Goal: Find specific page/section: Find specific page/section

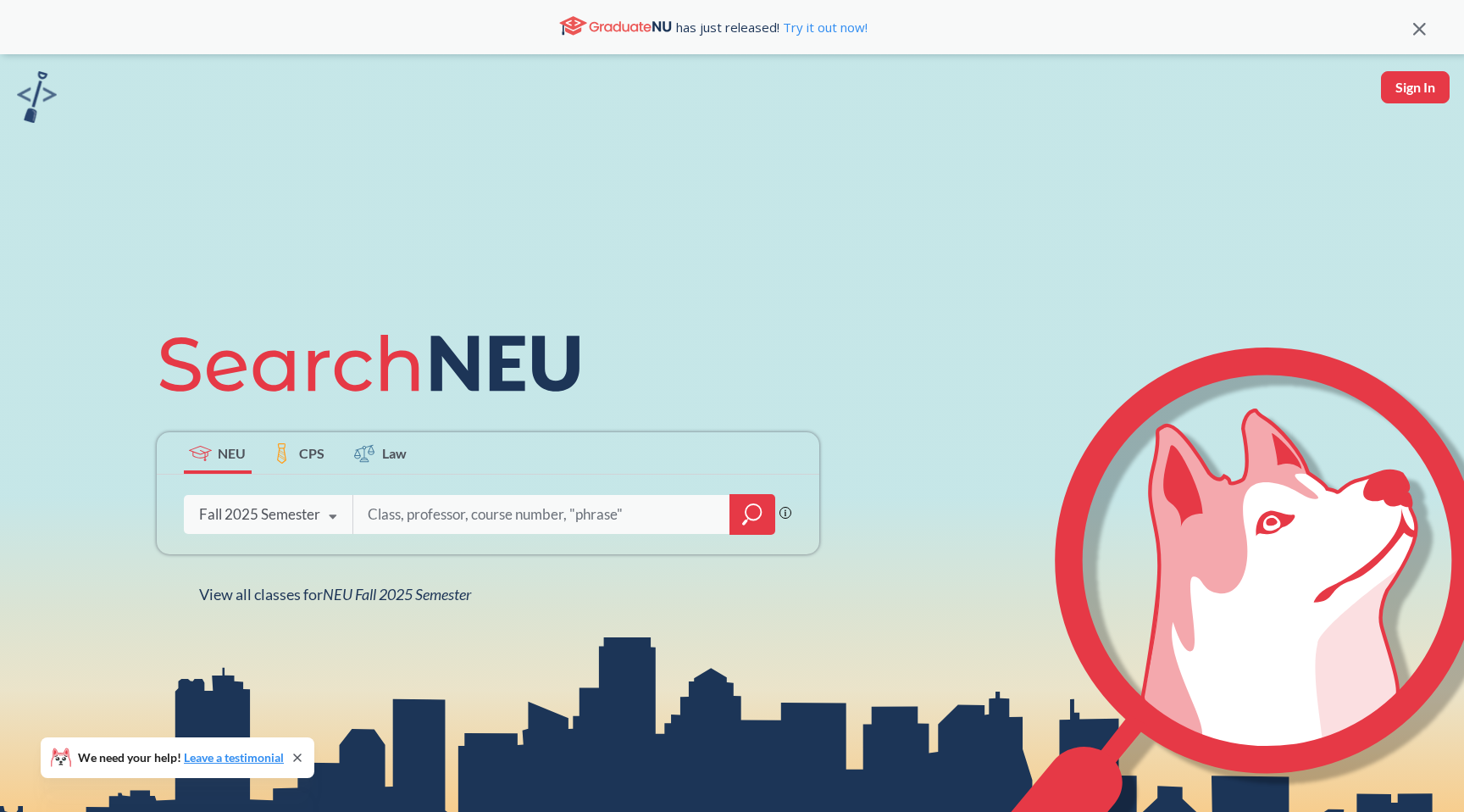
click at [325, 521] on icon at bounding box center [332, 517] width 32 height 48
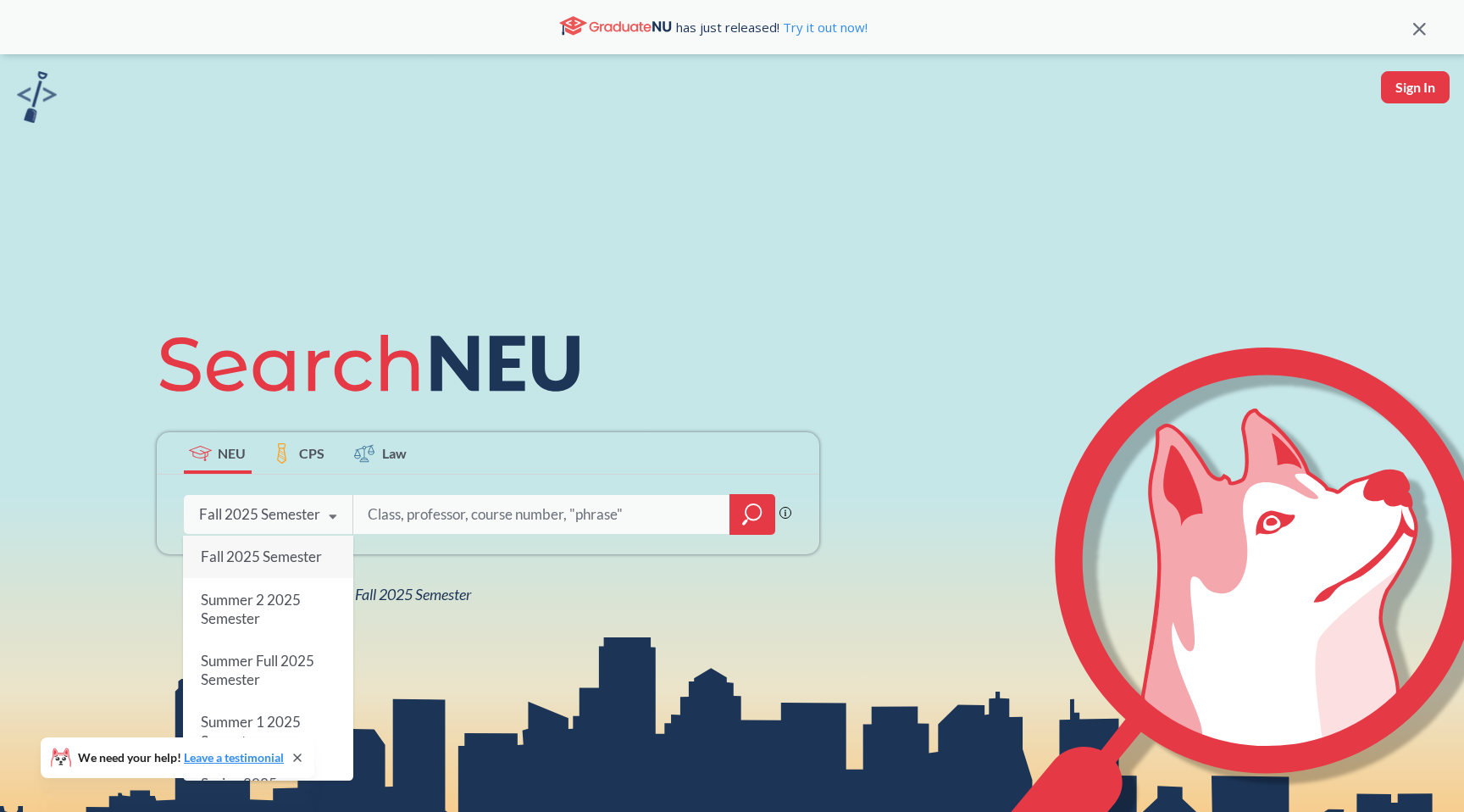
click at [330, 520] on icon at bounding box center [332, 517] width 32 height 48
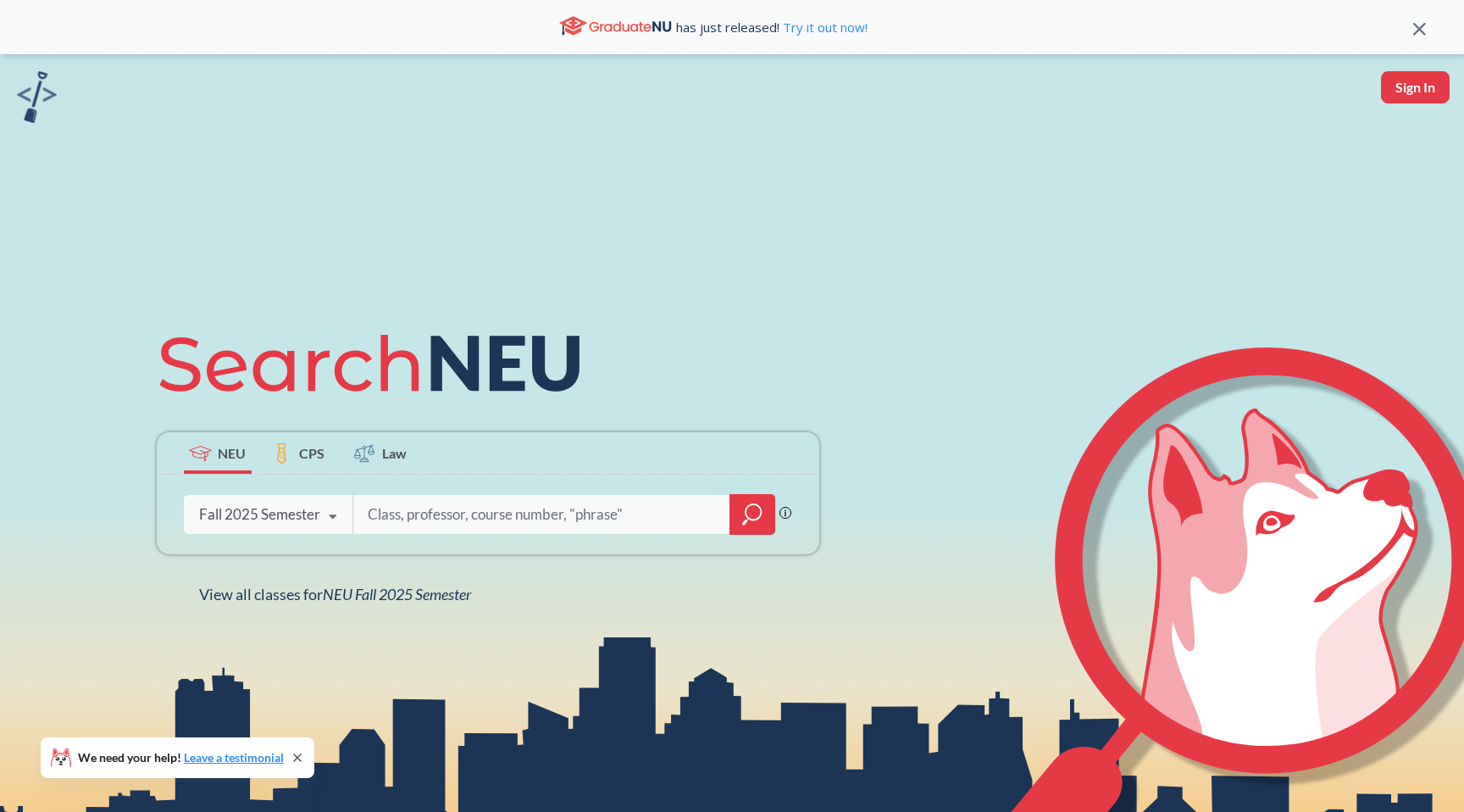
click at [606, 516] on input "search" at bounding box center [542, 514] width 353 height 35
click at [770, 515] on div at bounding box center [752, 514] width 46 height 41
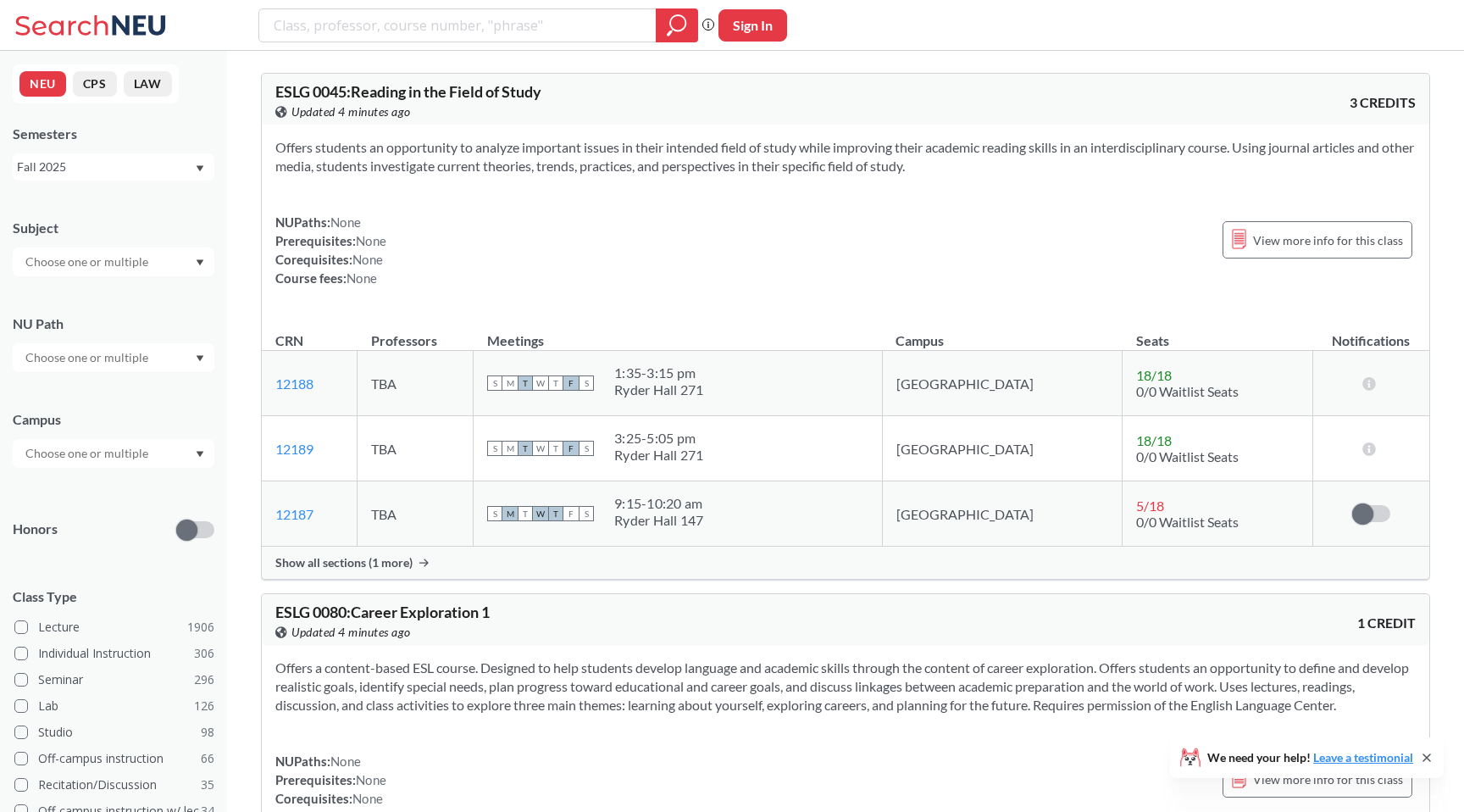
click at [145, 360] on input "text" at bounding box center [88, 357] width 143 height 21
click at [118, 421] on span "Difference/Diversity" at bounding box center [78, 418] width 112 height 19
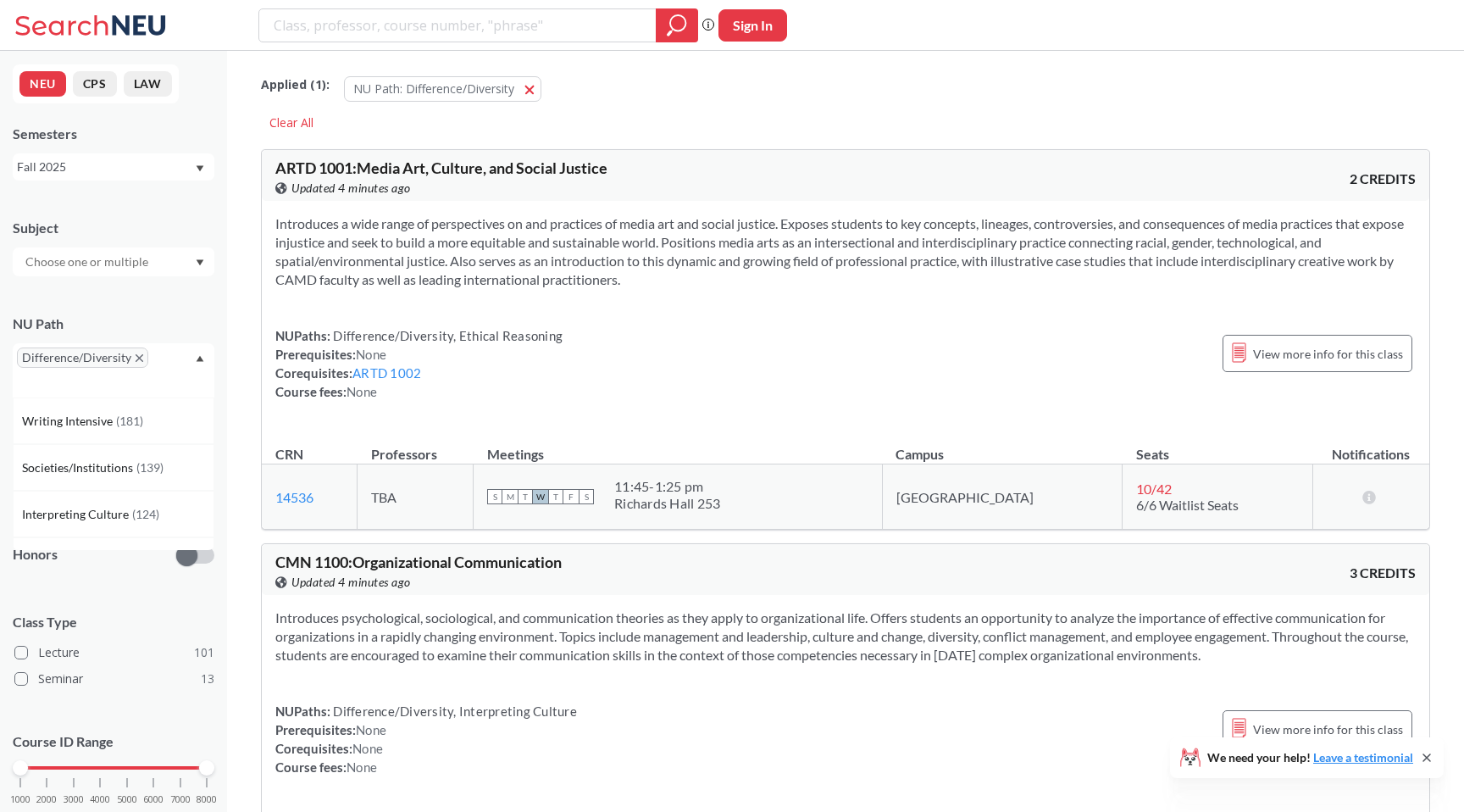
click at [200, 359] on icon "Dropdown arrow" at bounding box center [200, 359] width 8 height 6
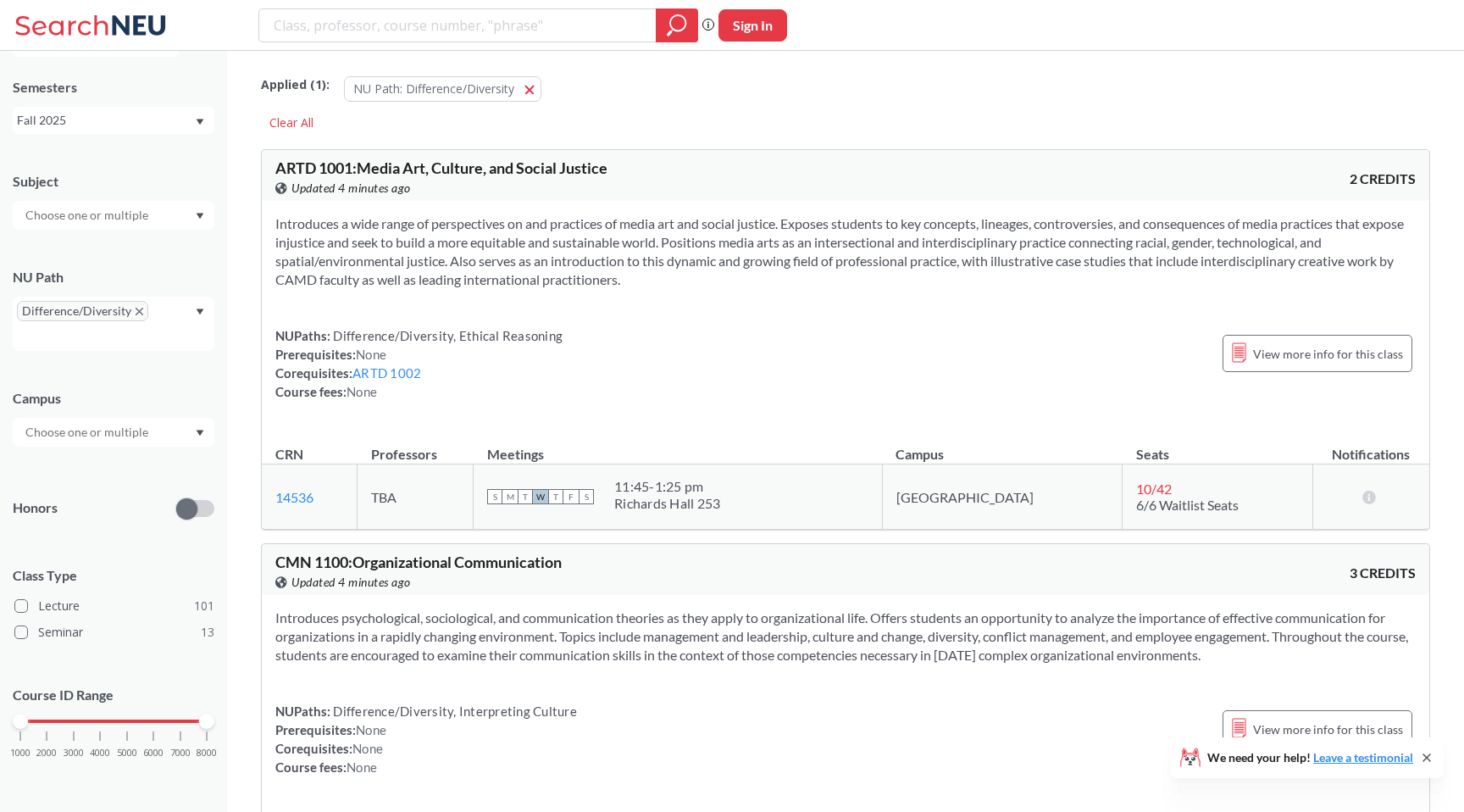
click at [188, 430] on div at bounding box center [113, 431] width 201 height 28
click at [122, 468] on div "Boston ( 109 )" at bounding box center [118, 470] width 192 height 19
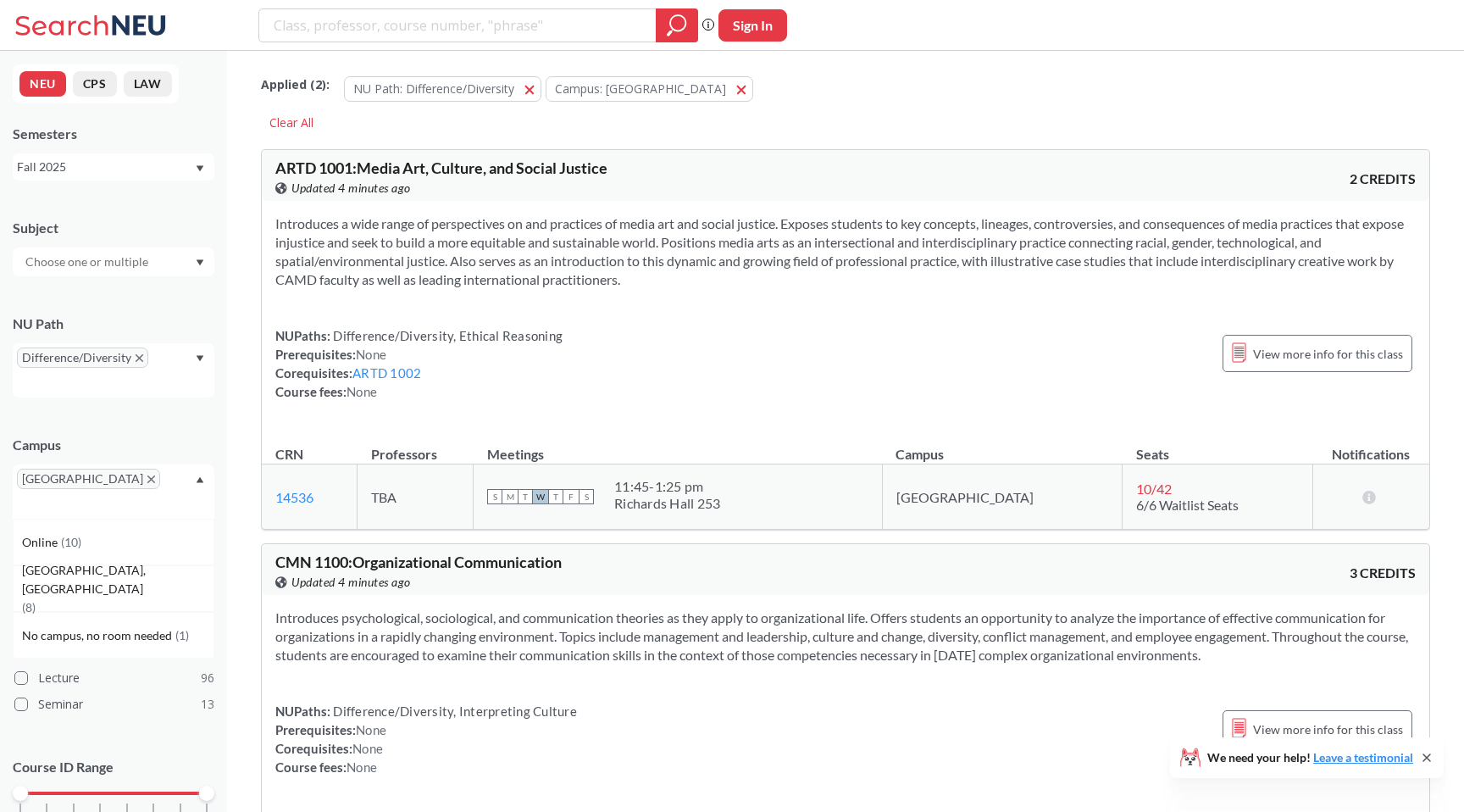
click at [192, 482] on div "[GEOGRAPHIC_DATA]" at bounding box center [113, 491] width 201 height 54
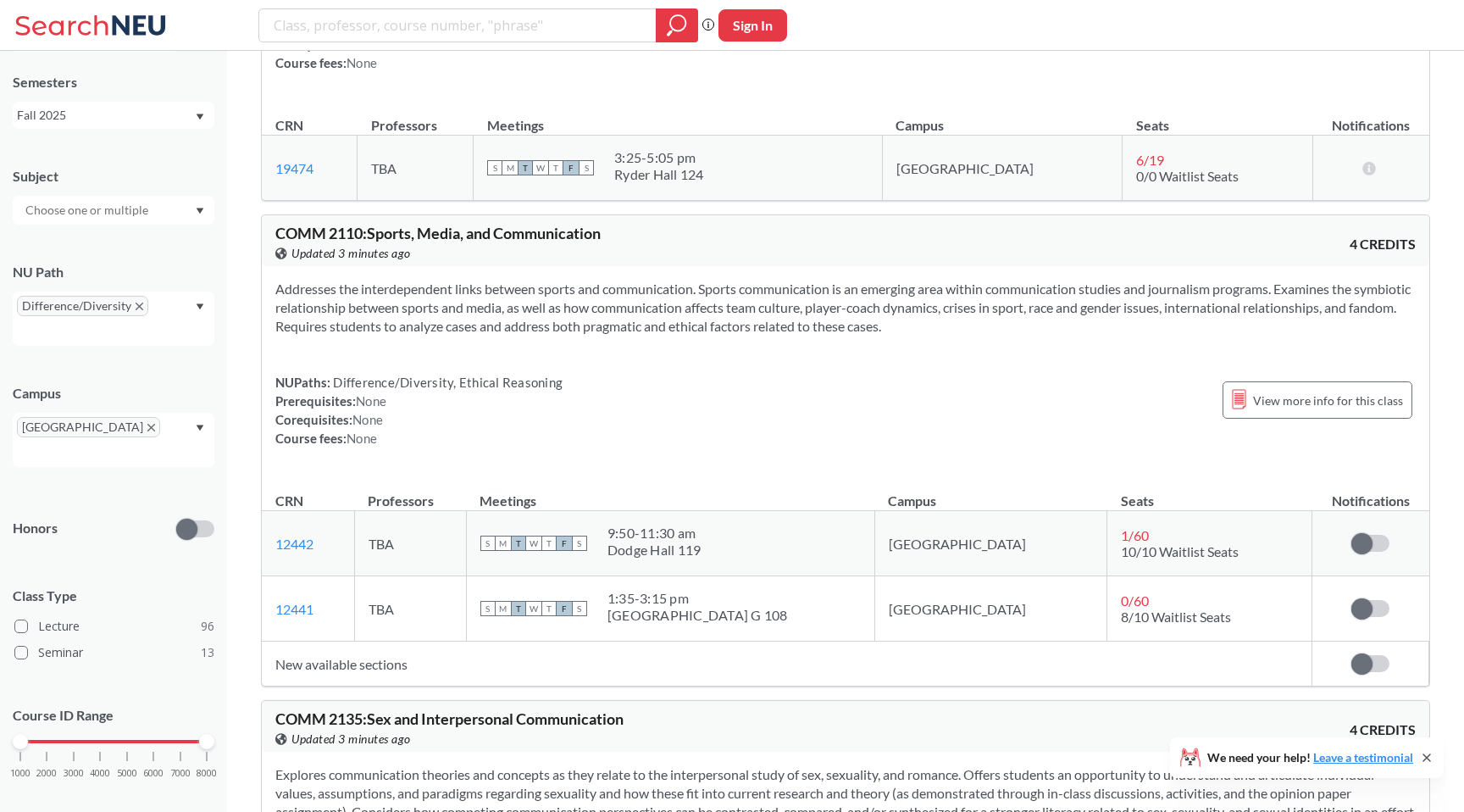
scroll to position [16801, 0]
click at [137, 308] on icon "X to remove pill" at bounding box center [140, 307] width 8 height 8
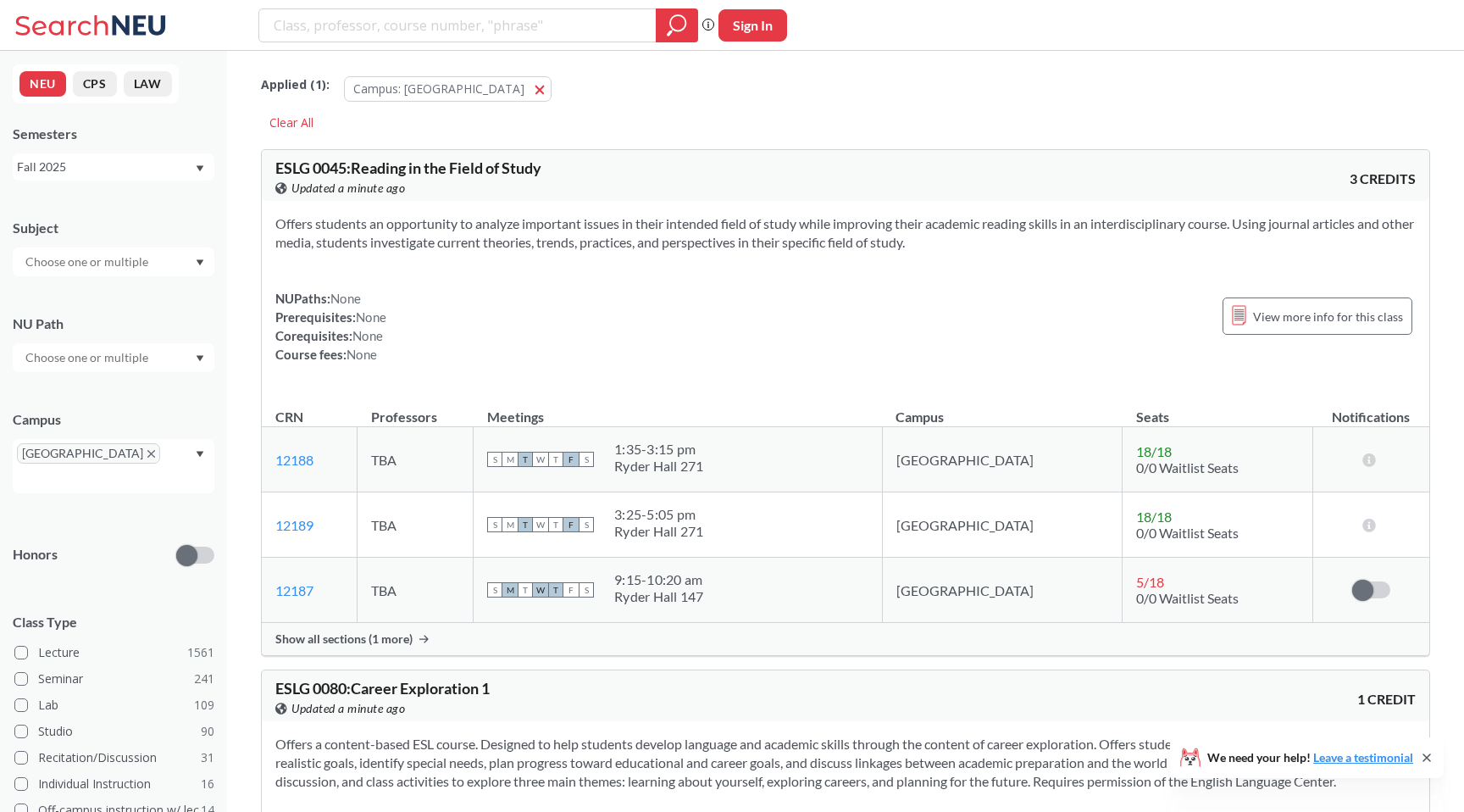
click at [164, 355] on div at bounding box center [113, 357] width 201 height 28
click at [120, 478] on div "Interpreting Culture ( 116 )" at bounding box center [113, 489] width 201 height 47
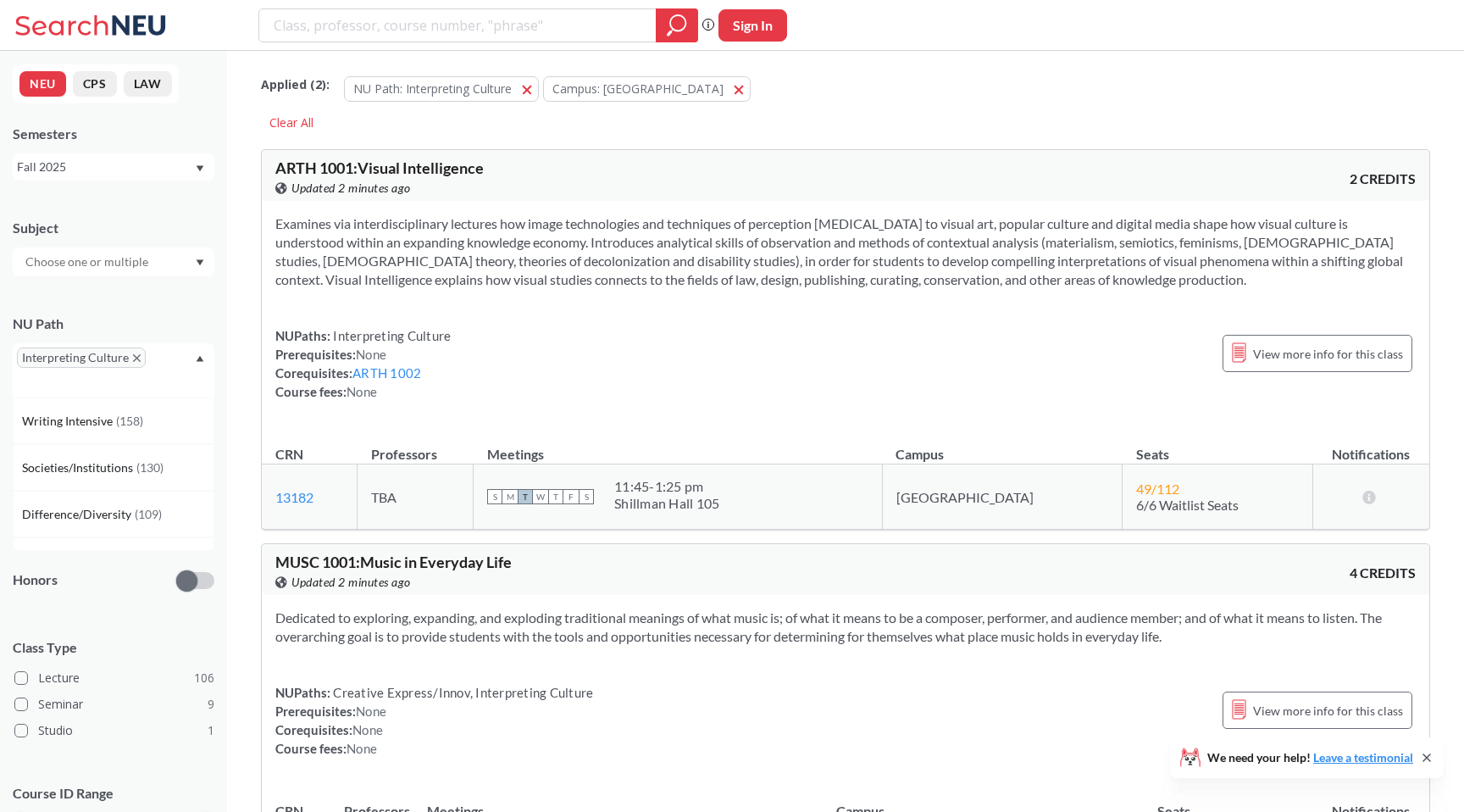
click at [194, 363] on div "Interpreting Culture" at bounding box center [113, 369] width 201 height 54
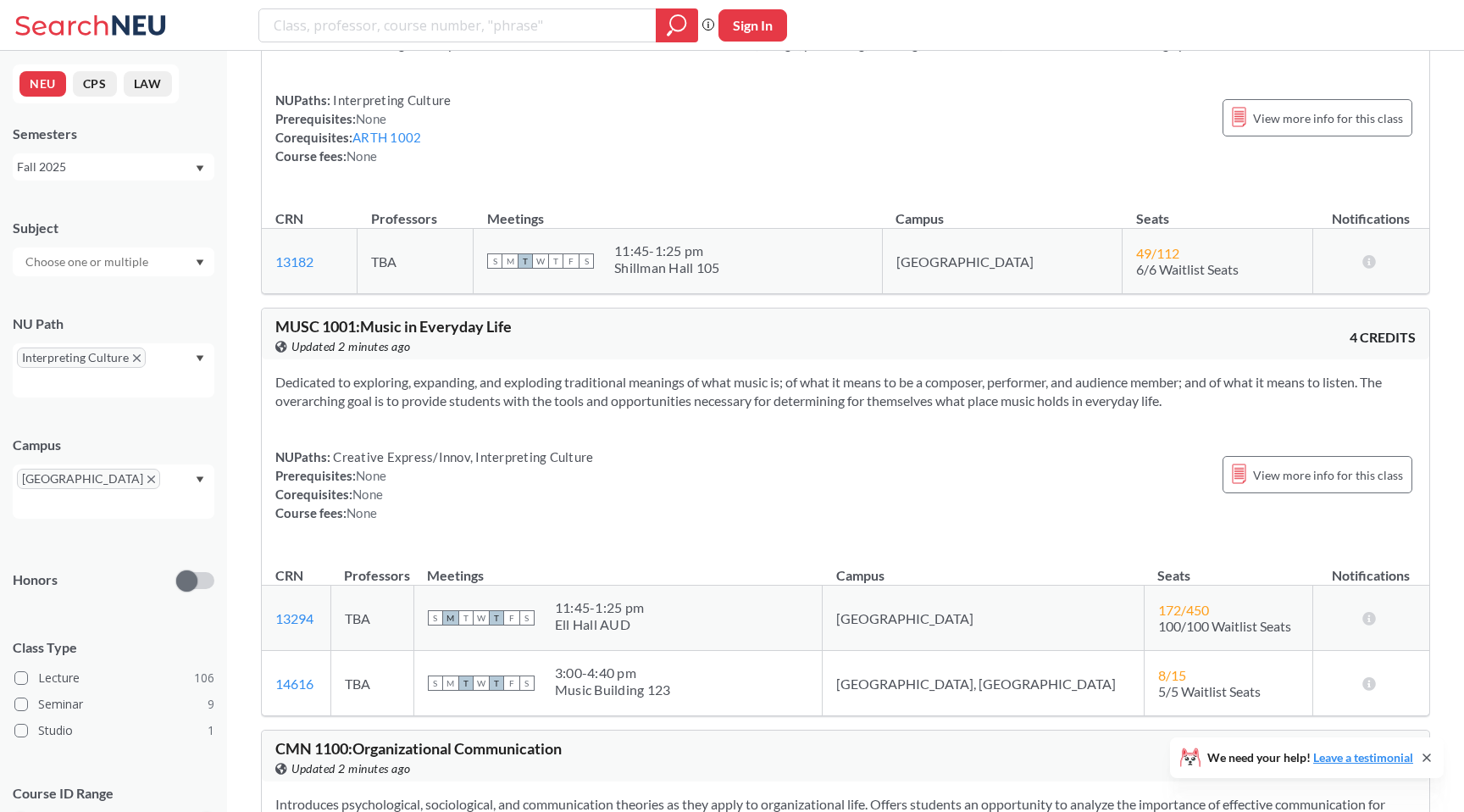
scroll to position [438, 0]
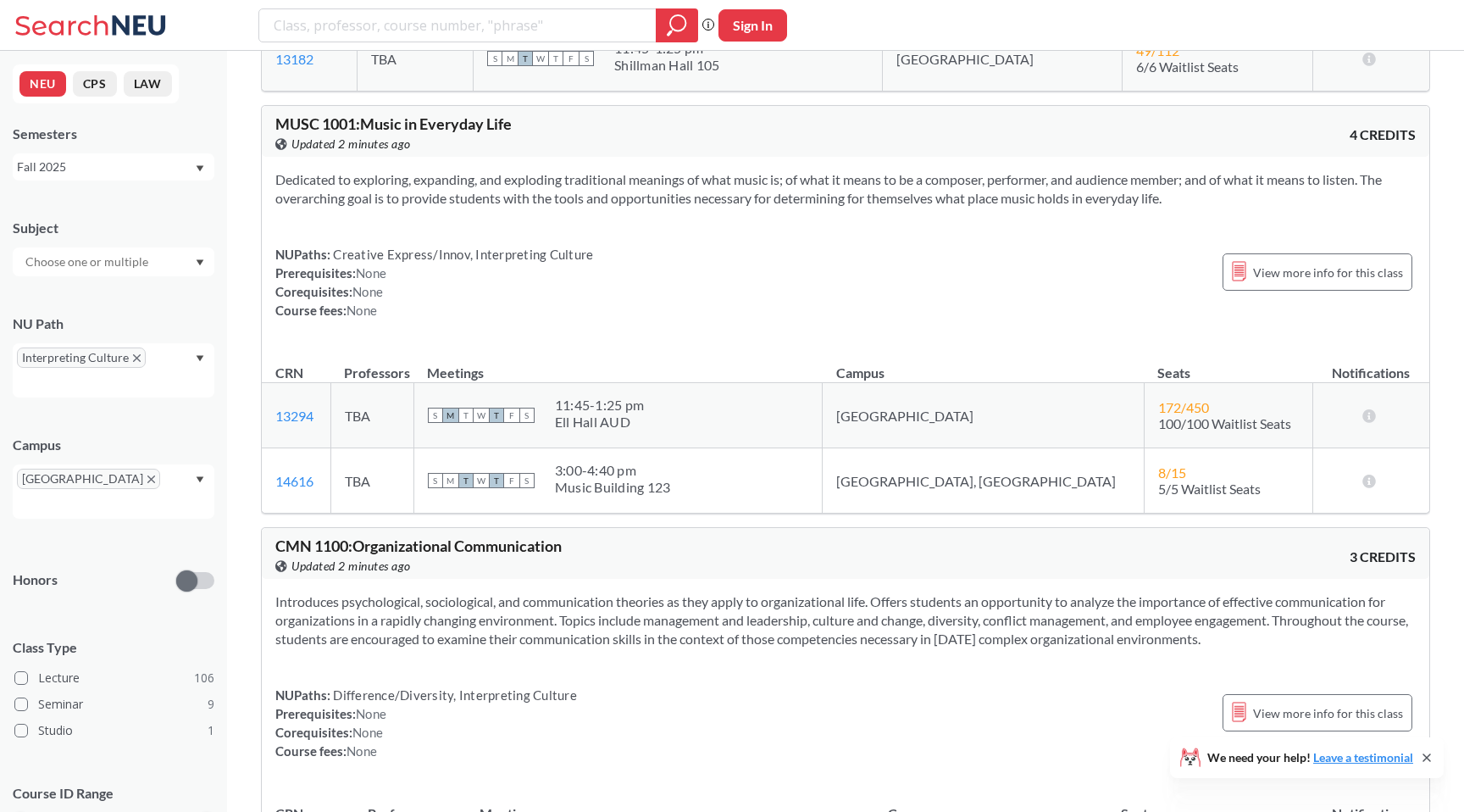
click at [179, 372] on div "Interpreting Culture" at bounding box center [113, 369] width 201 height 54
click at [162, 463] on span "( 130 )" at bounding box center [151, 467] width 27 height 15
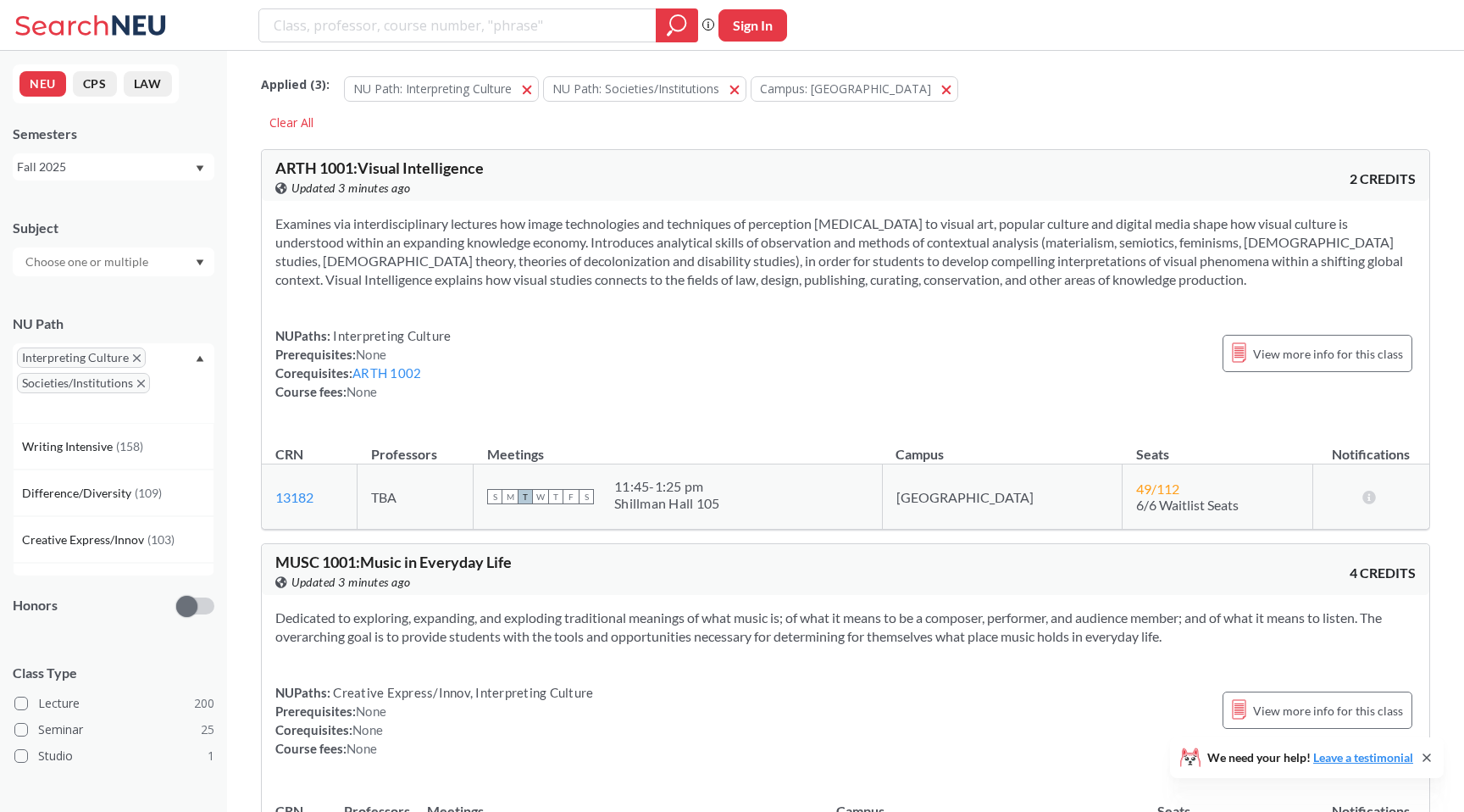
click at [199, 363] on div "Interpreting Culture Societies/Institutions" at bounding box center [113, 382] width 201 height 79
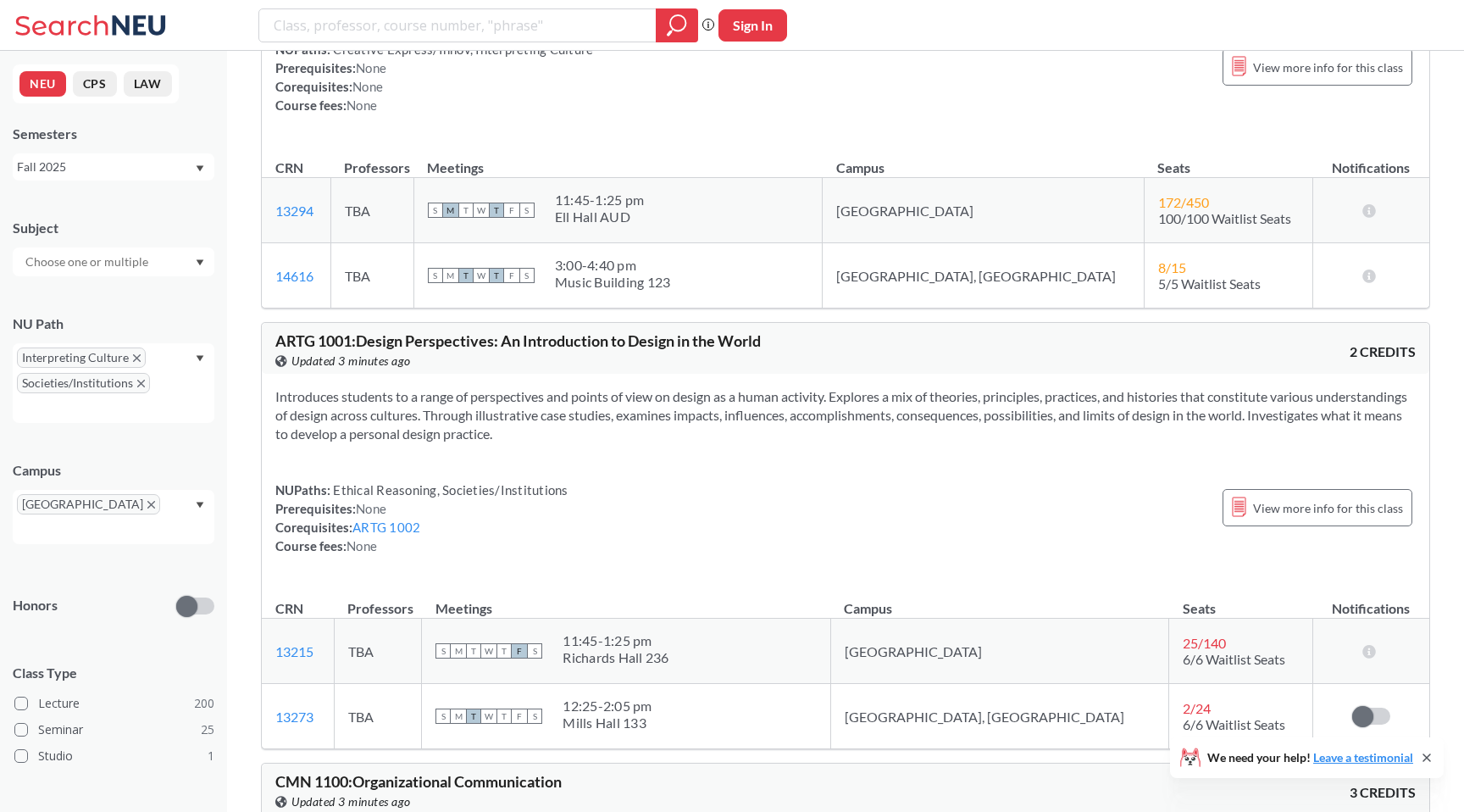
scroll to position [647, 0]
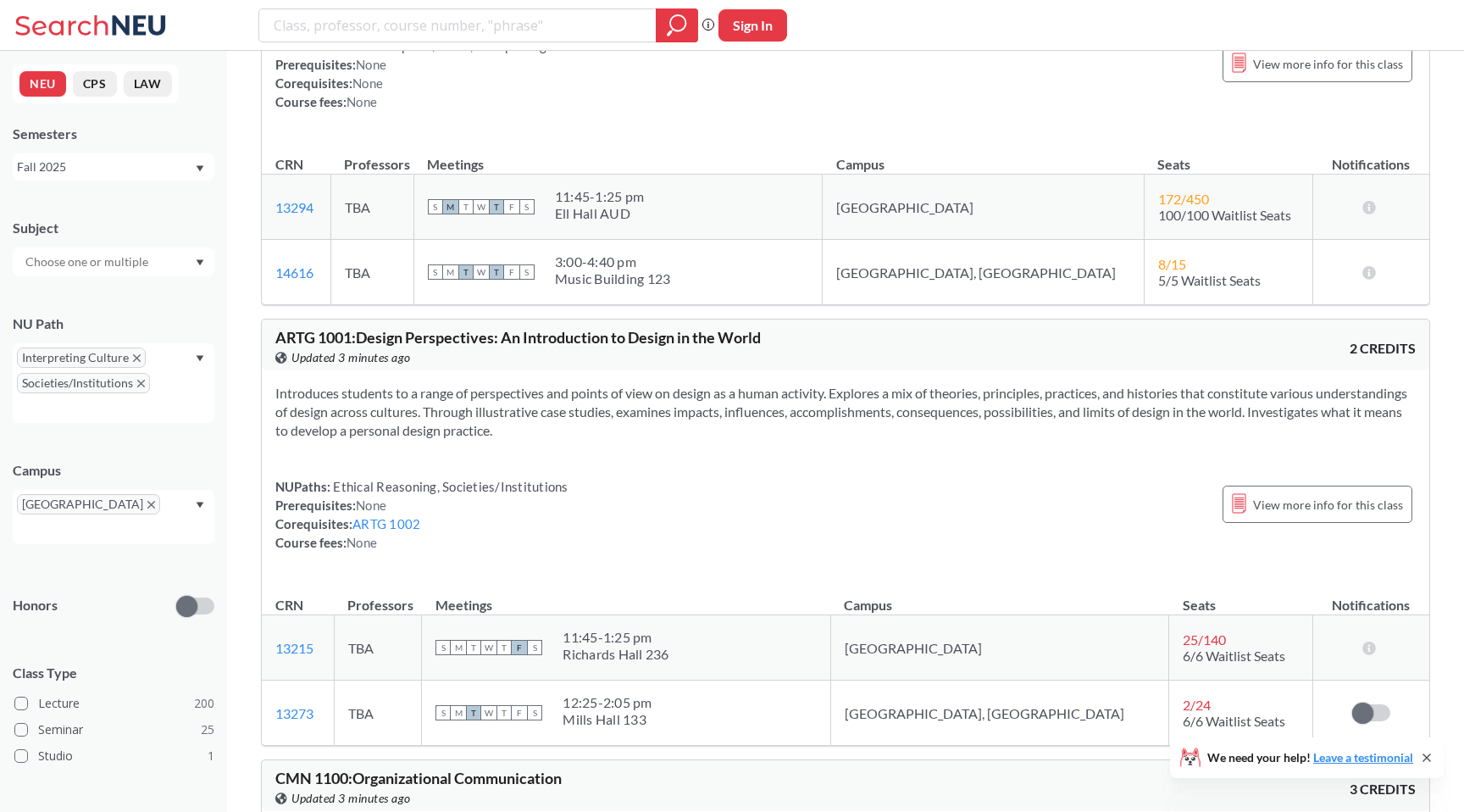
click at [140, 381] on icon "X to remove pill" at bounding box center [141, 383] width 8 height 8
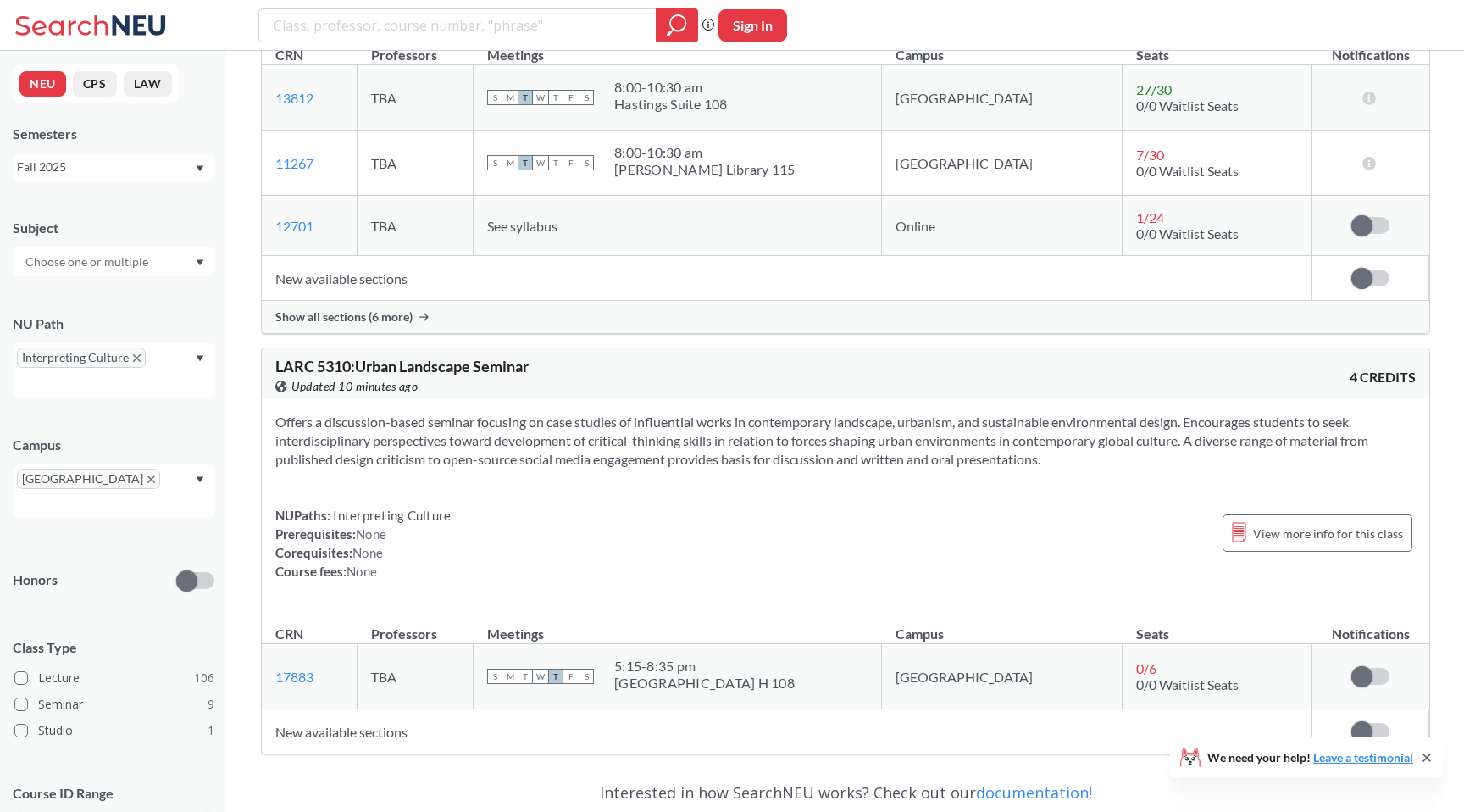
scroll to position [48704, 0]
